Goal: Find specific page/section: Find specific page/section

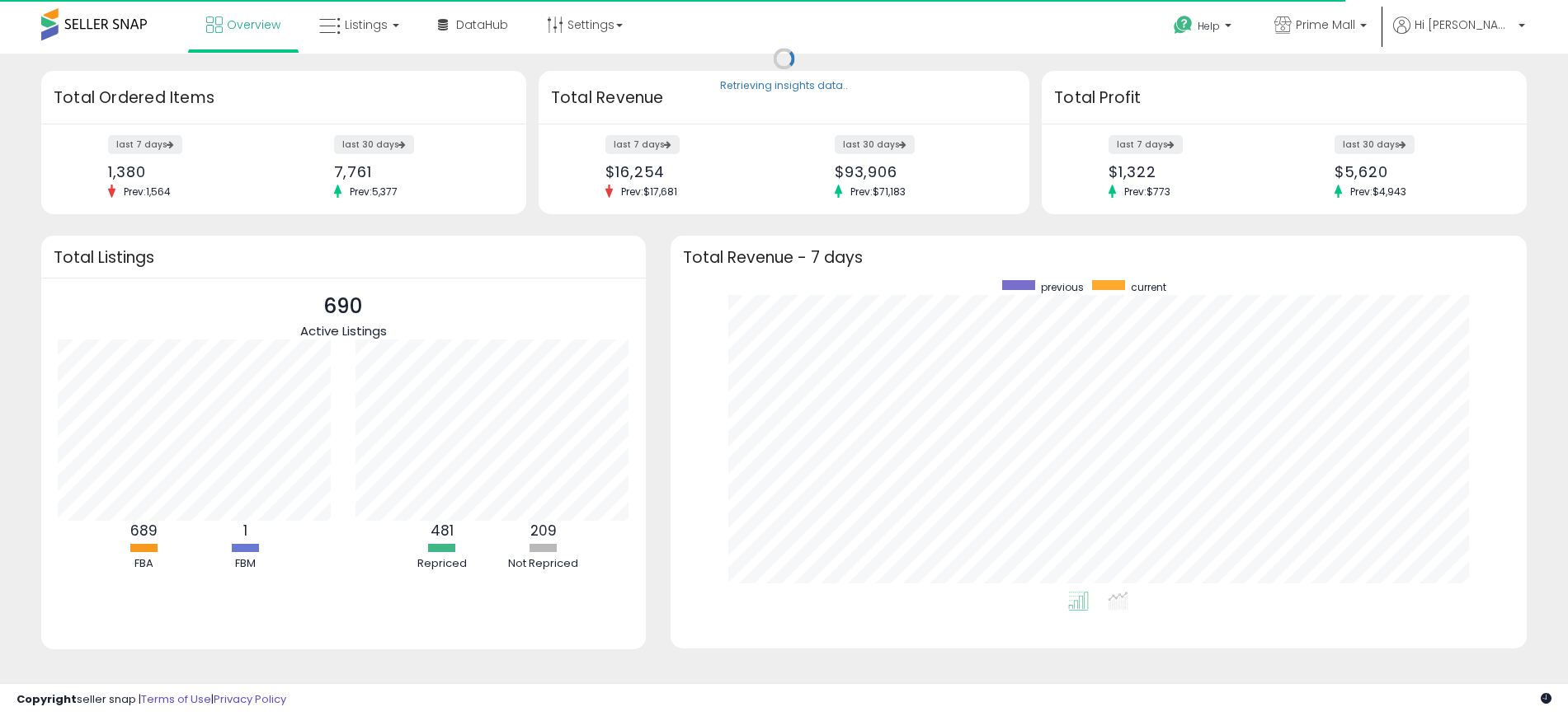
scroll to position [311, 824]
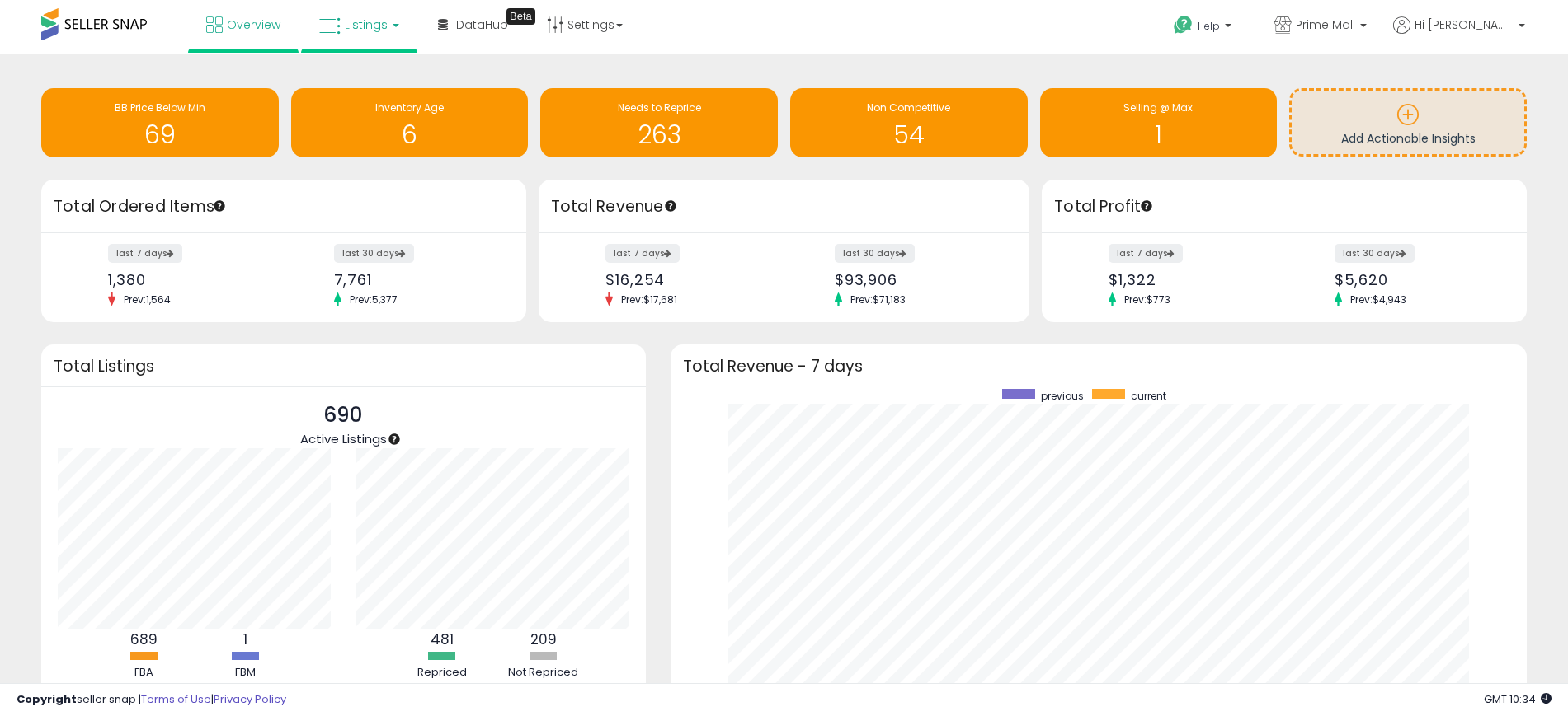
click at [356, 35] on link "Listings" at bounding box center [359, 24] width 105 height 49
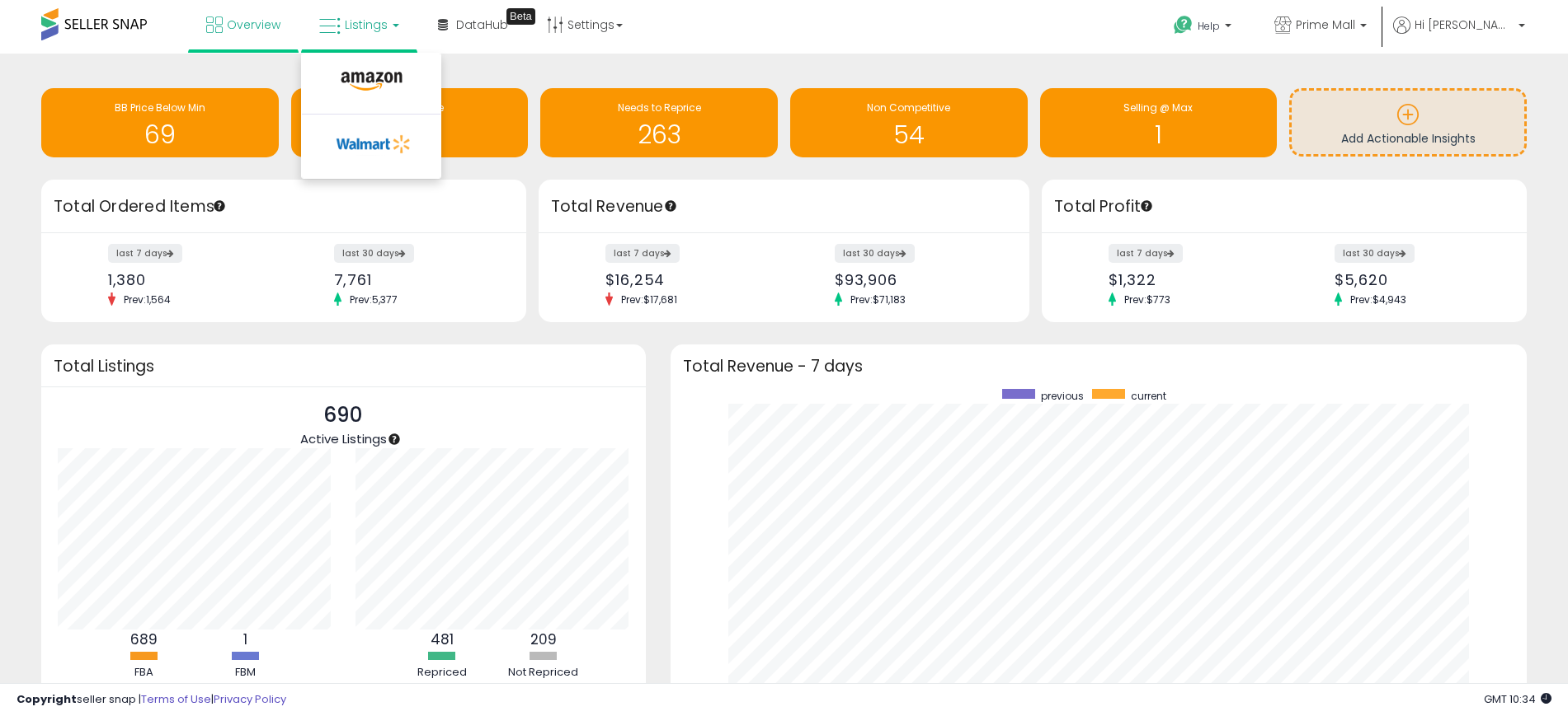
click at [361, 66] on li at bounding box center [371, 85] width 139 height 59
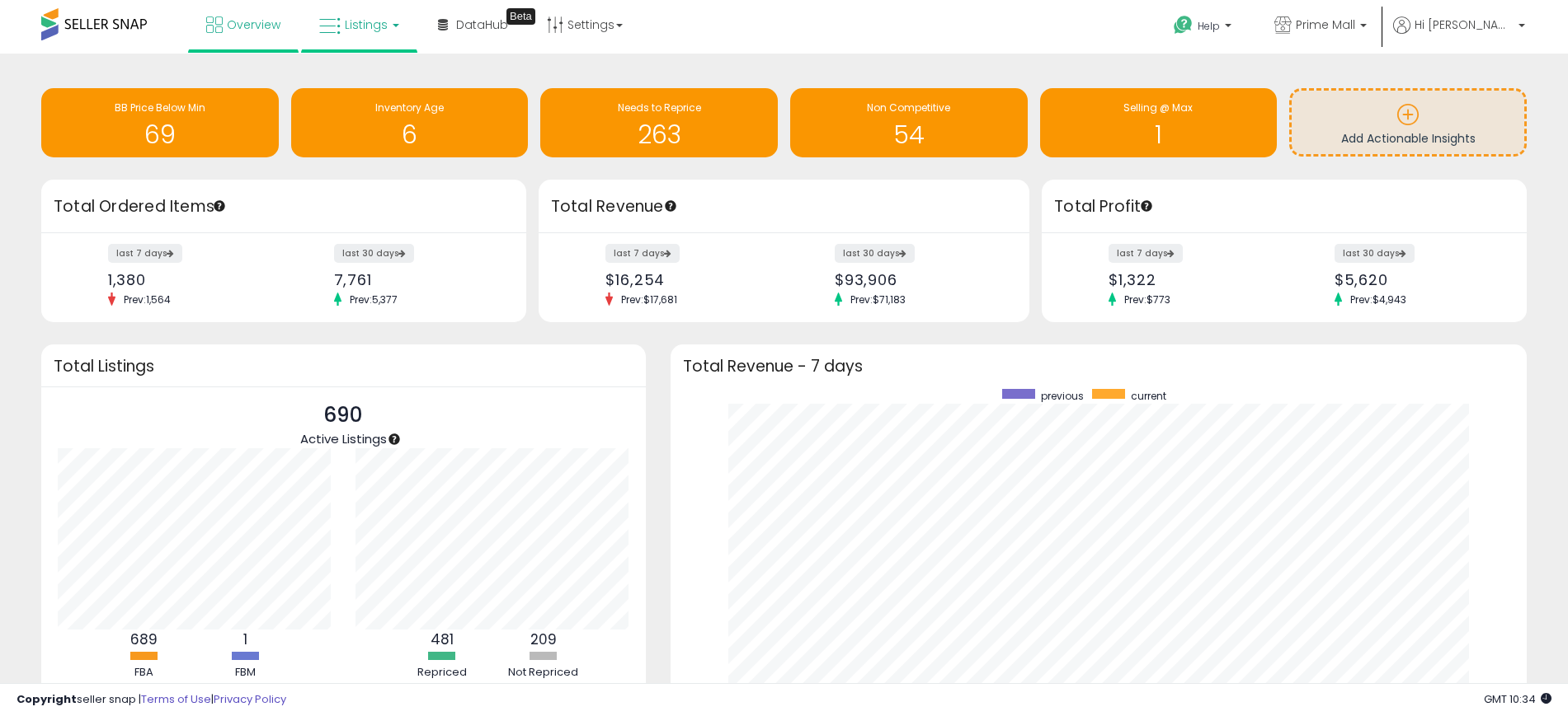
click at [369, 21] on span "Listings" at bounding box center [365, 24] width 42 height 16
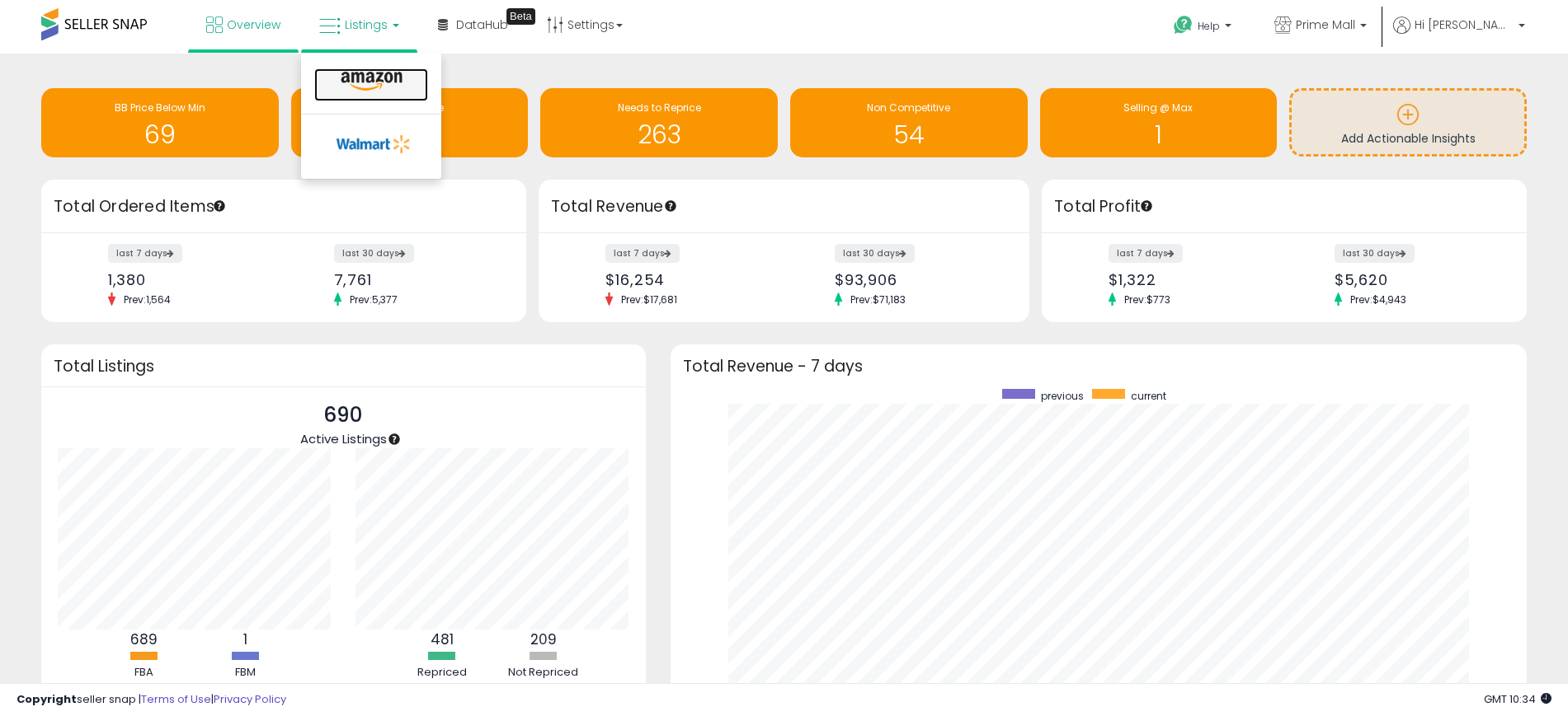
click at [356, 93] on link at bounding box center [371, 85] width 114 height 33
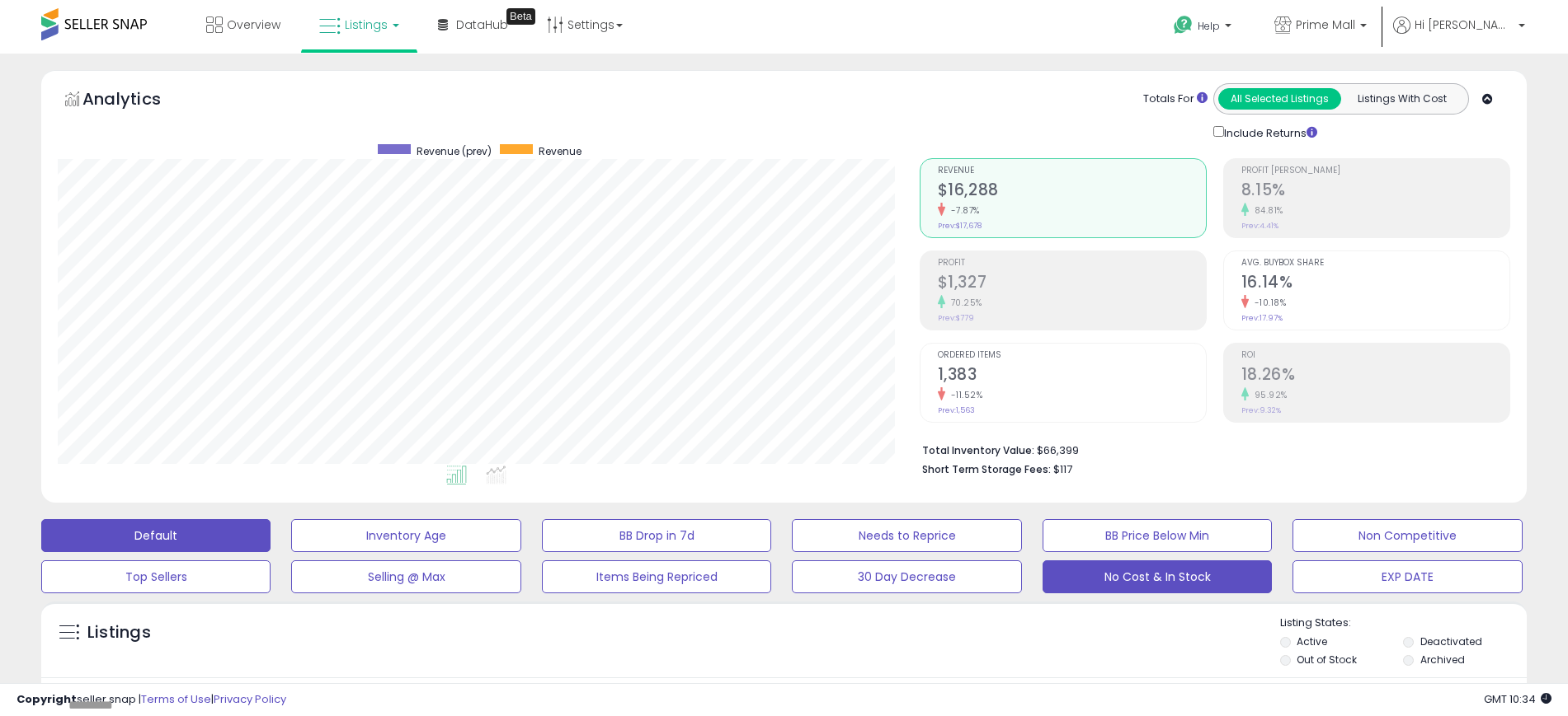
click at [1207, 578] on button "No Cost & In Stock" at bounding box center [1157, 577] width 230 height 33
